Goal: Find specific page/section: Find specific page/section

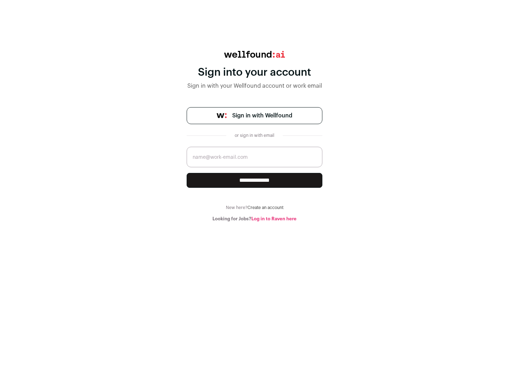
click at [262, 116] on span "Sign in with Wellfound" at bounding box center [262, 115] width 60 height 8
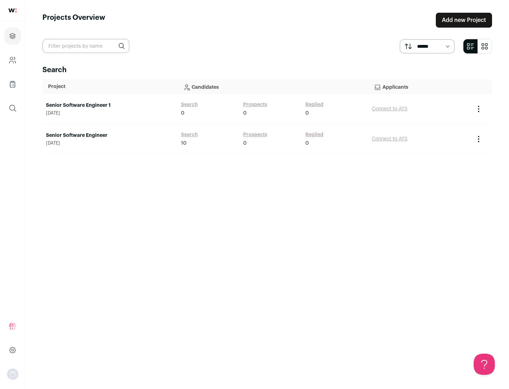
click at [110, 135] on link "Senior Software Engineer" at bounding box center [110, 135] width 128 height 7
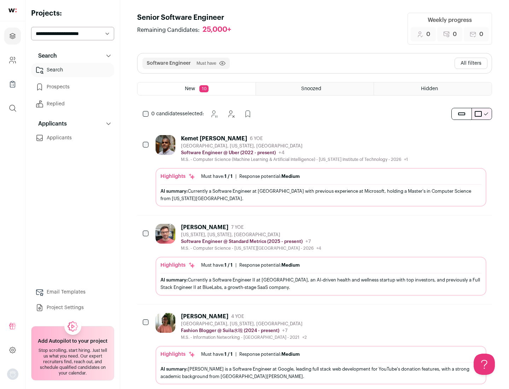
click at [314, 171] on div "Highlights Must have: 1 / 1 How many must haves have been fulfilled? | Response…" at bounding box center [320, 187] width 331 height 39
